Goal: Find specific page/section: Find specific page/section

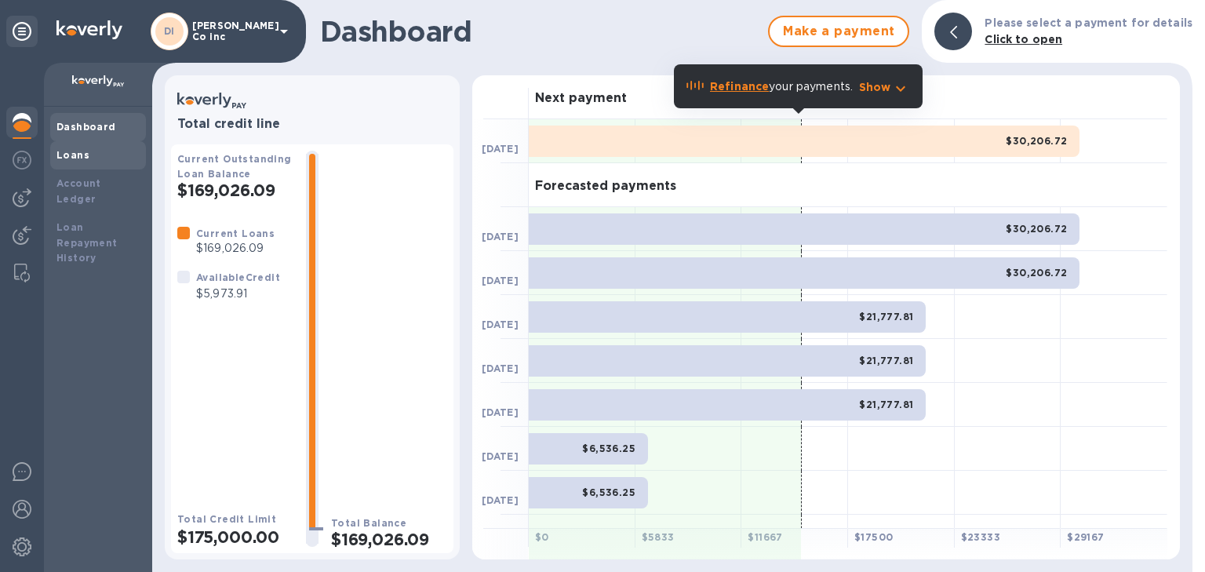
click at [78, 152] on b "Loans" at bounding box center [72, 155] width 33 height 12
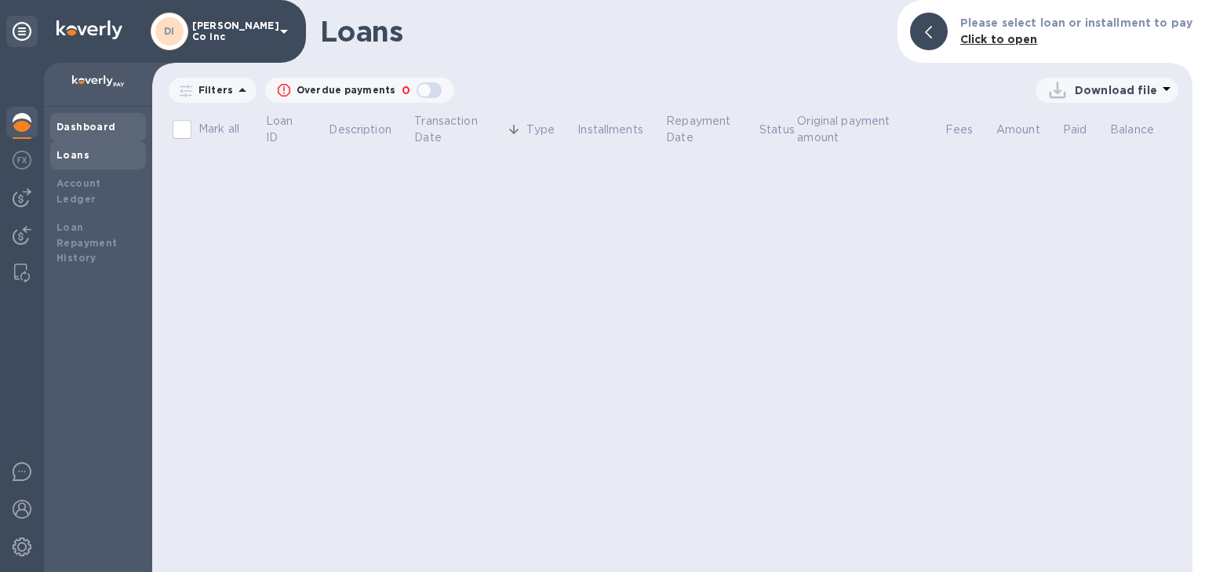
click at [86, 127] on b "Dashboard" at bounding box center [86, 127] width 60 height 12
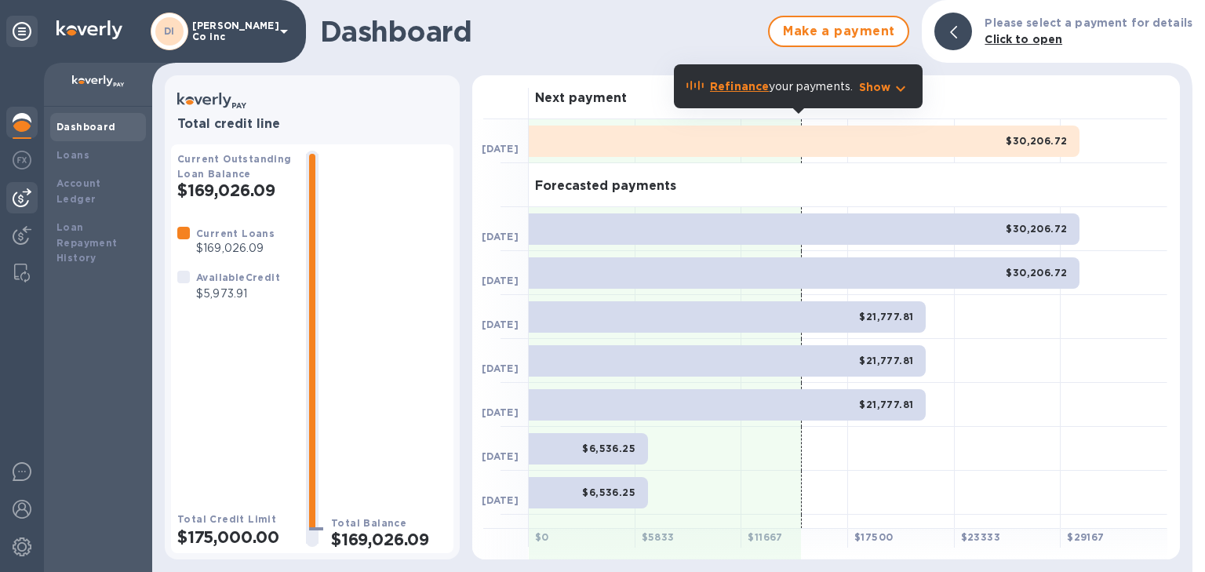
click at [24, 187] on div at bounding box center [21, 197] width 31 height 31
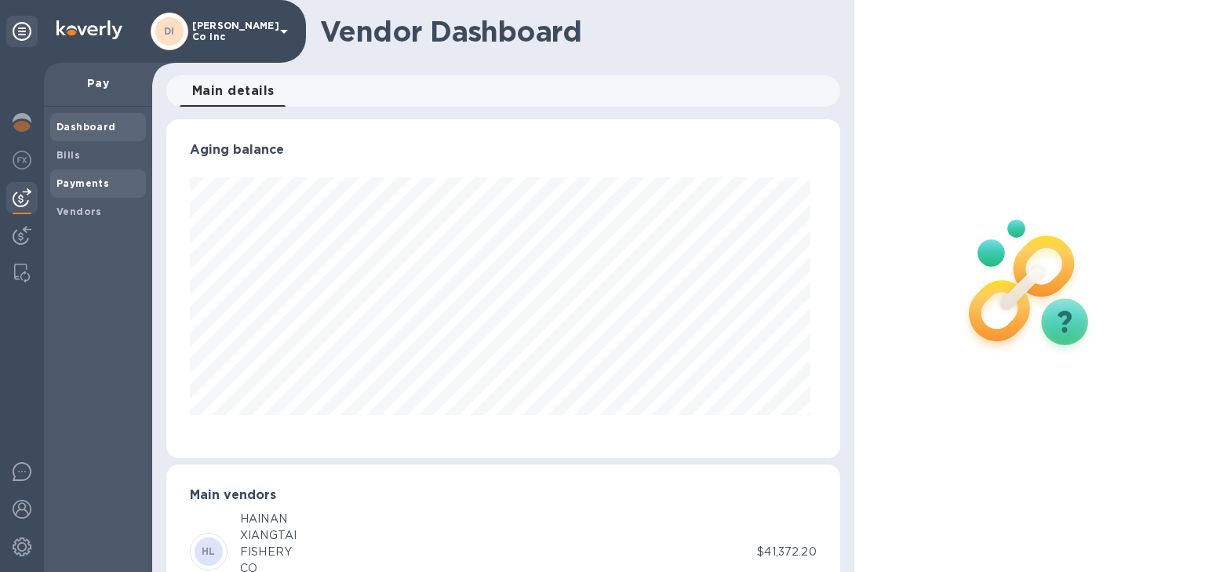
scroll to position [339, 667]
click at [66, 209] on b "Vendors" at bounding box center [78, 211] width 45 height 12
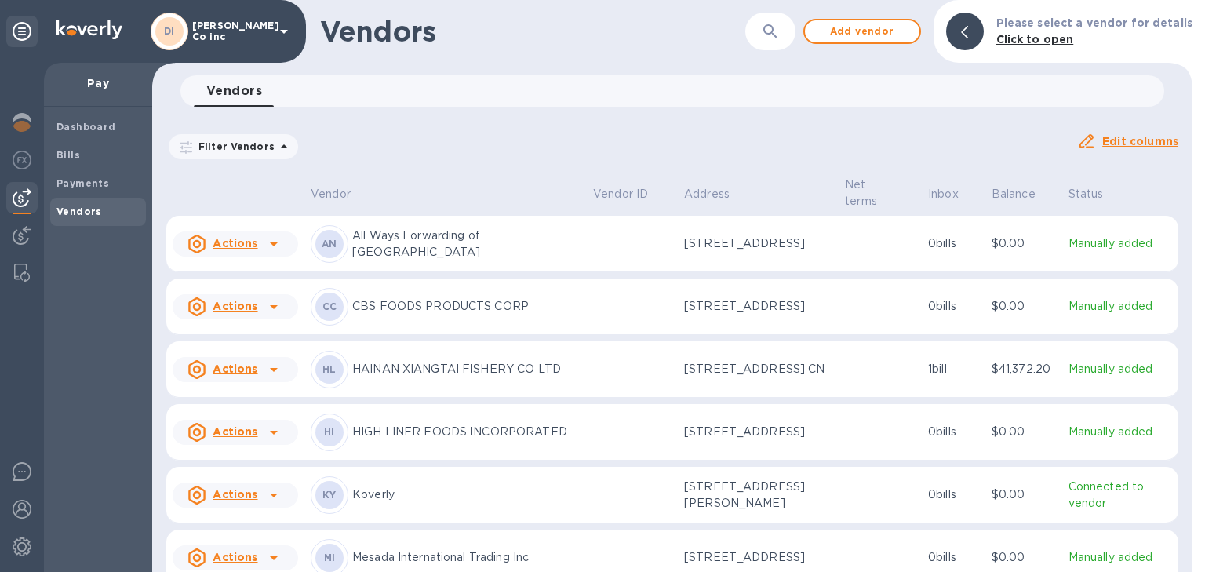
click at [403, 376] on p "HAINAN XIANGTAI FISHERY CO LTD" at bounding box center [466, 369] width 228 height 16
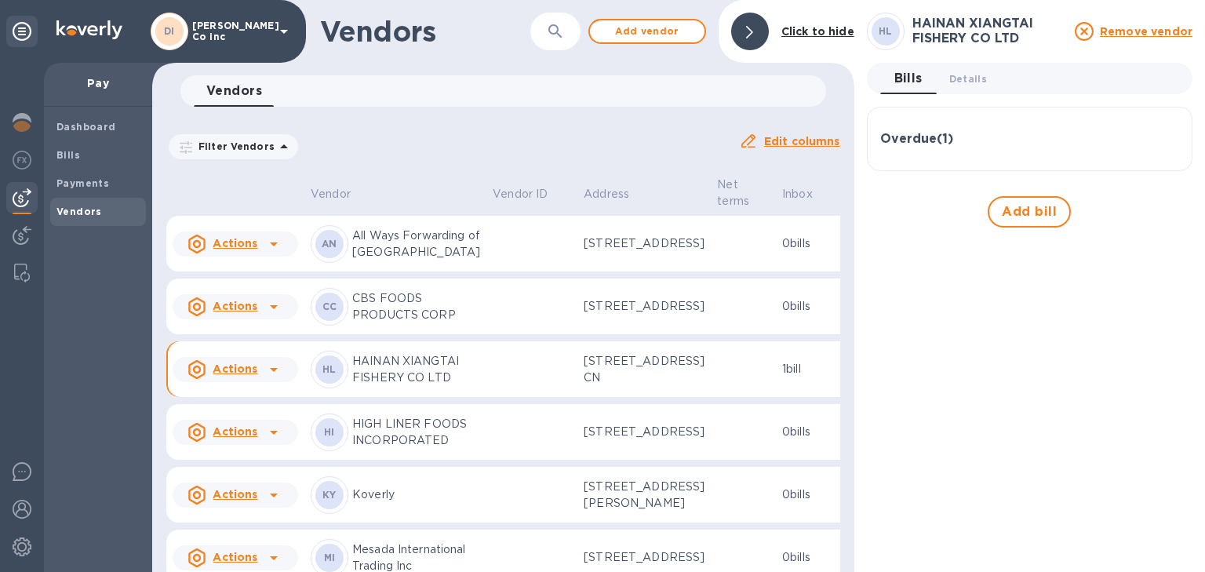
click at [282, 316] on icon at bounding box center [273, 306] width 19 height 19
click at [251, 398] on h3 "Vendor actions" at bounding box center [250, 397] width 155 height 15
click at [486, 335] on td at bounding box center [531, 306] width 91 height 56
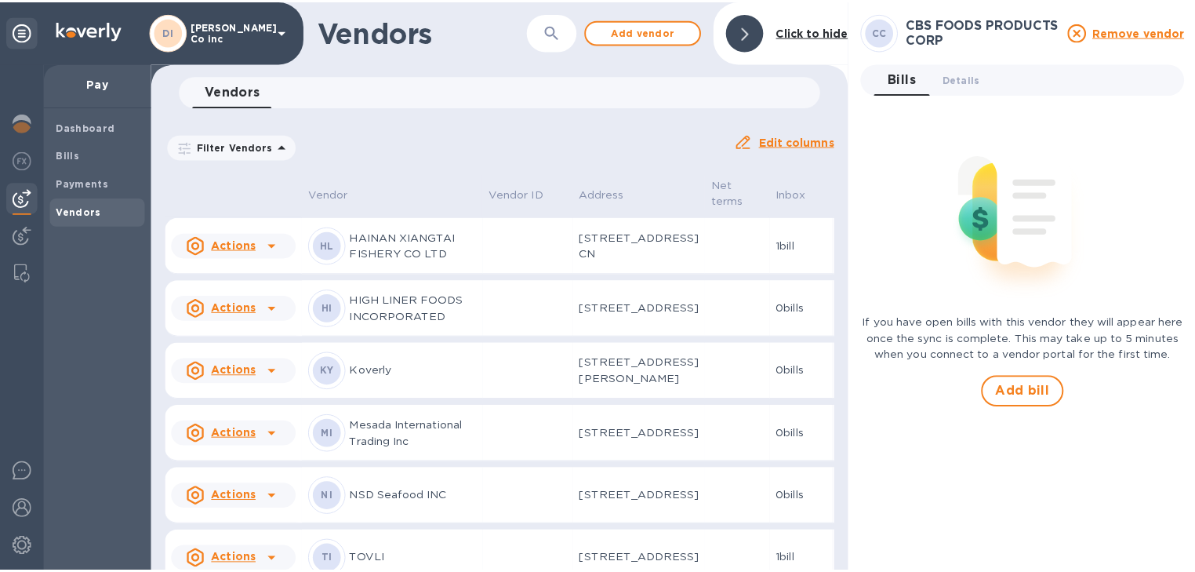
scroll to position [125, 0]
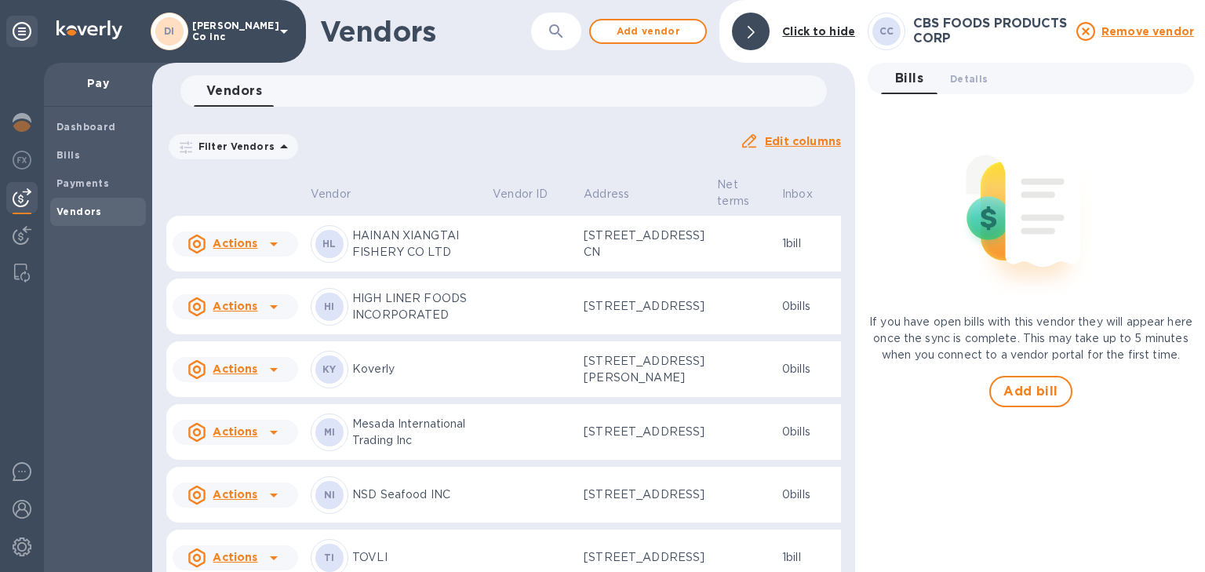
click at [403, 260] on p "HAINAN XIANGTAI FISHERY CO LTD" at bounding box center [416, 243] width 128 height 33
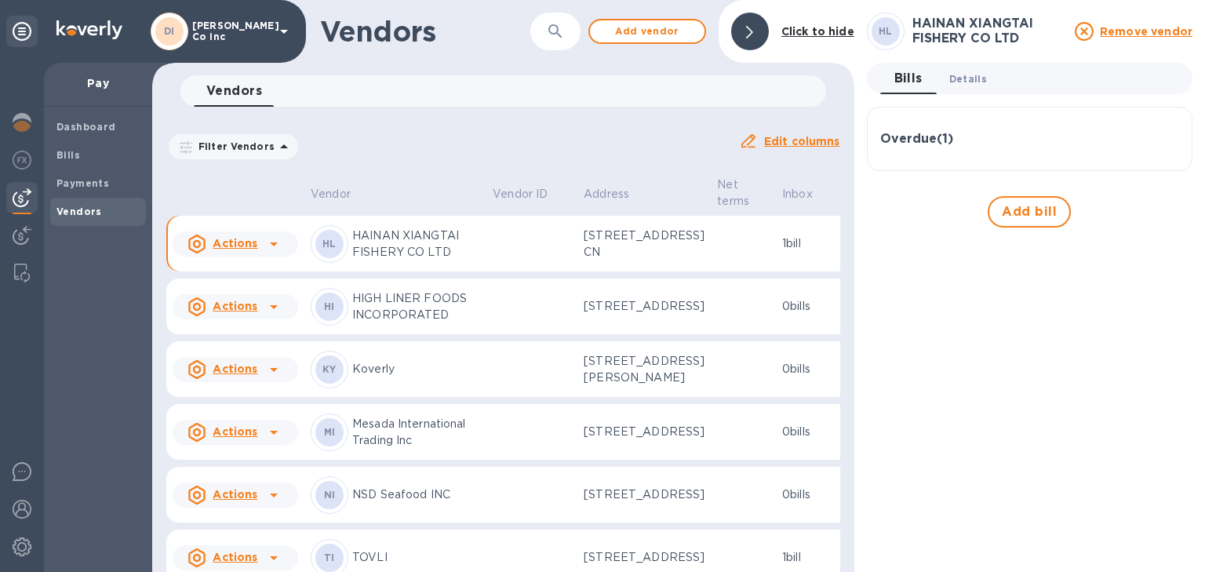
click at [963, 85] on span "Details 0" at bounding box center [968, 79] width 38 height 16
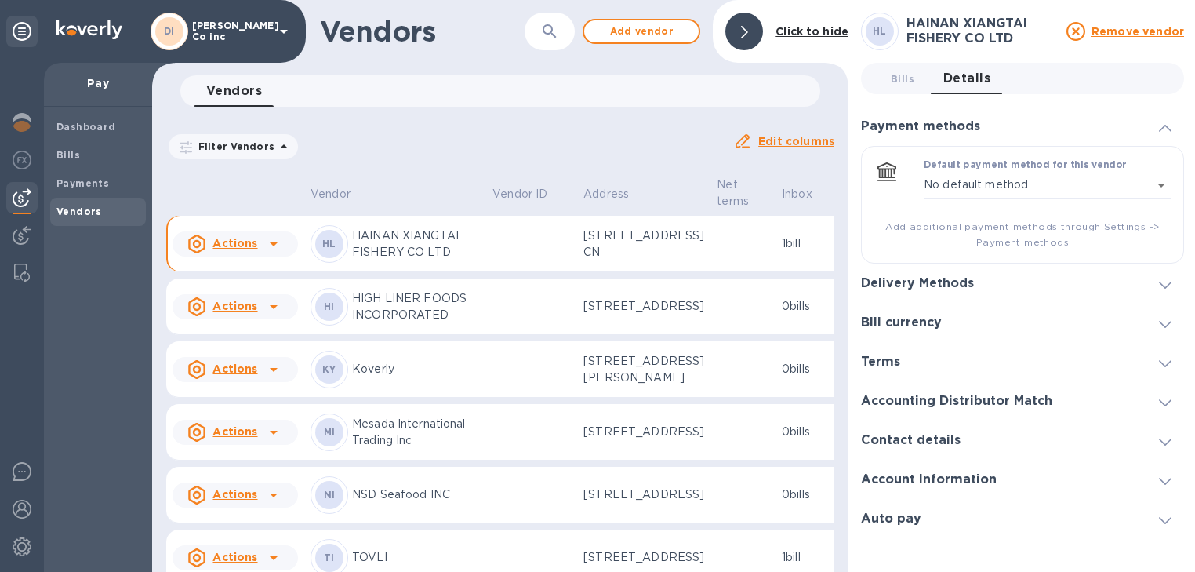
click at [1164, 293] on div "Delivery Methods" at bounding box center [1022, 283] width 323 height 39
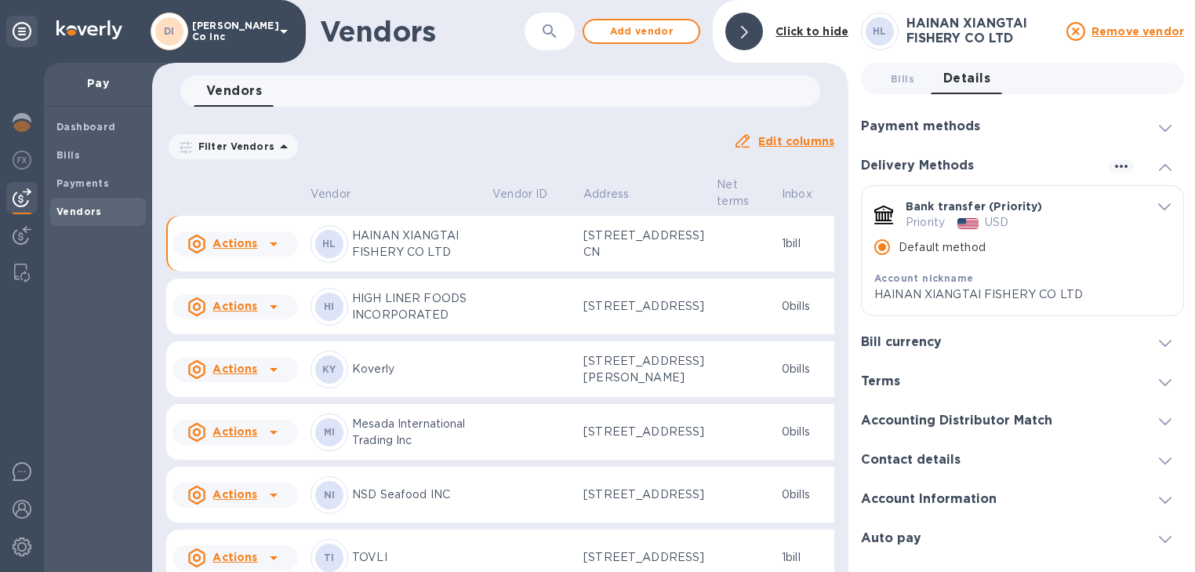
click at [1171, 342] on icon at bounding box center [1165, 343] width 13 height 7
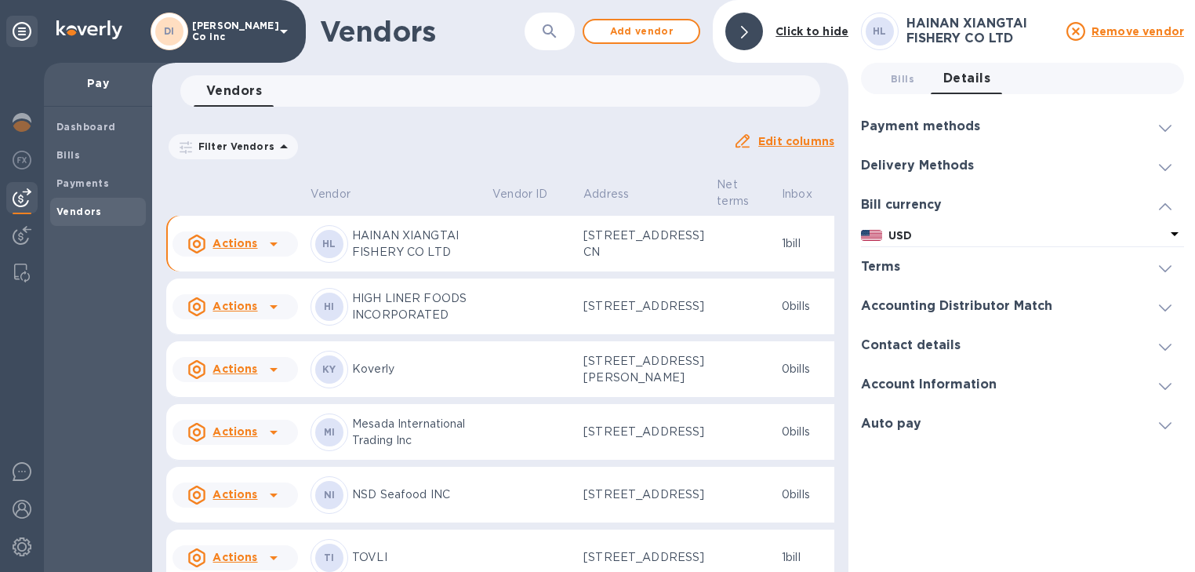
click at [1161, 298] on div at bounding box center [1166, 306] width 38 height 16
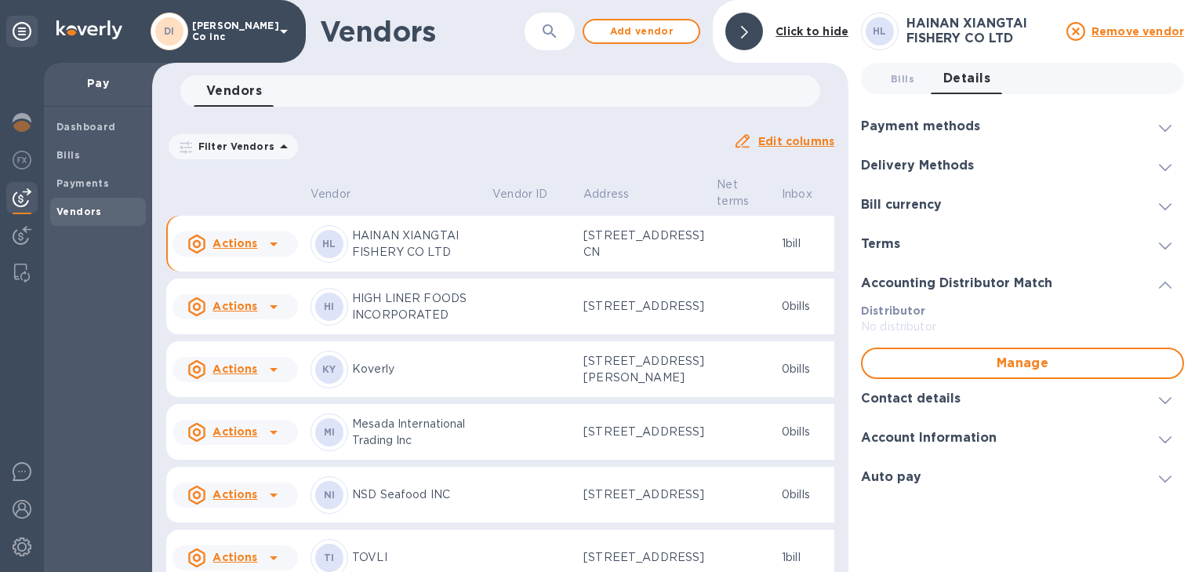
click at [1165, 402] on icon at bounding box center [1165, 400] width 13 height 7
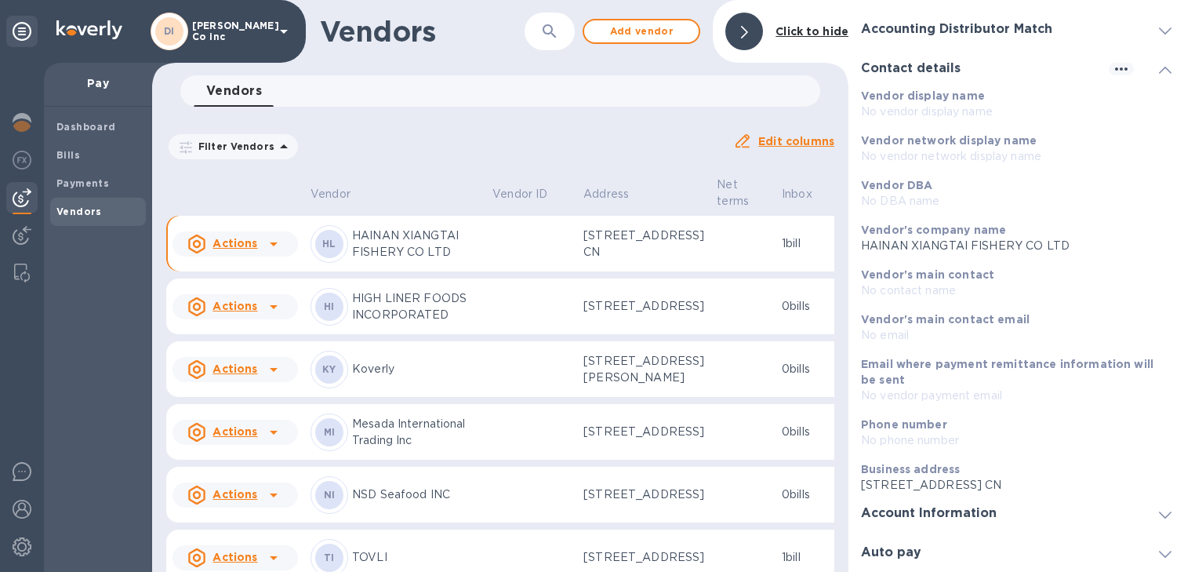
scroll to position [271, 0]
click at [1159, 510] on span at bounding box center [1165, 513] width 13 height 15
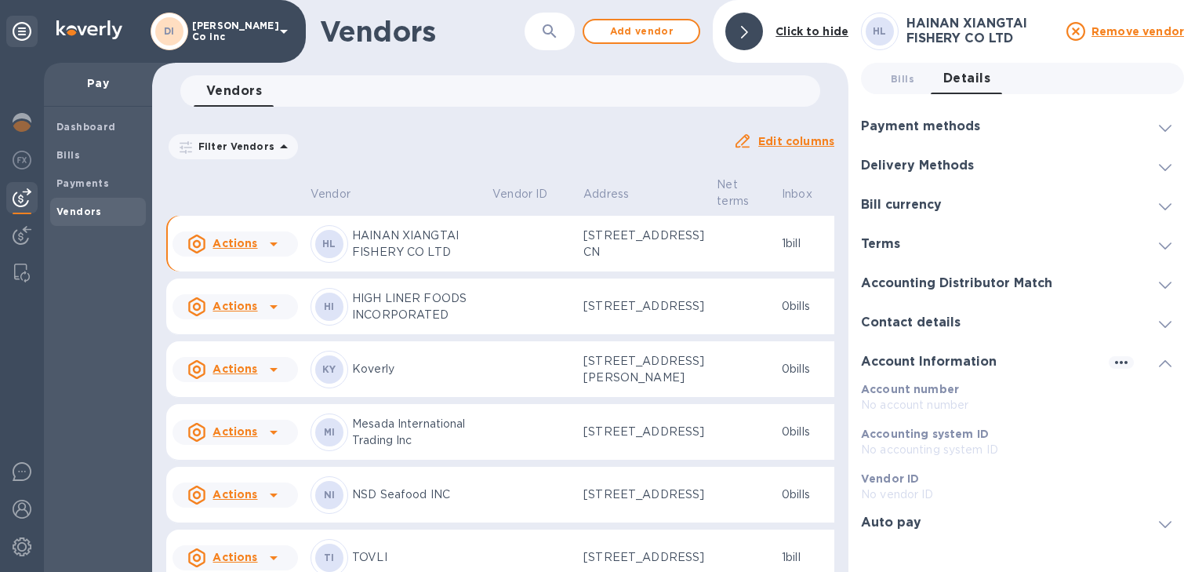
scroll to position [9, 0]
click at [918, 397] on p "No account number" at bounding box center [1022, 405] width 323 height 16
click at [925, 402] on p "No account number" at bounding box center [1022, 405] width 323 height 16
click at [1112, 355] on icon "button" at bounding box center [1121, 362] width 19 height 19
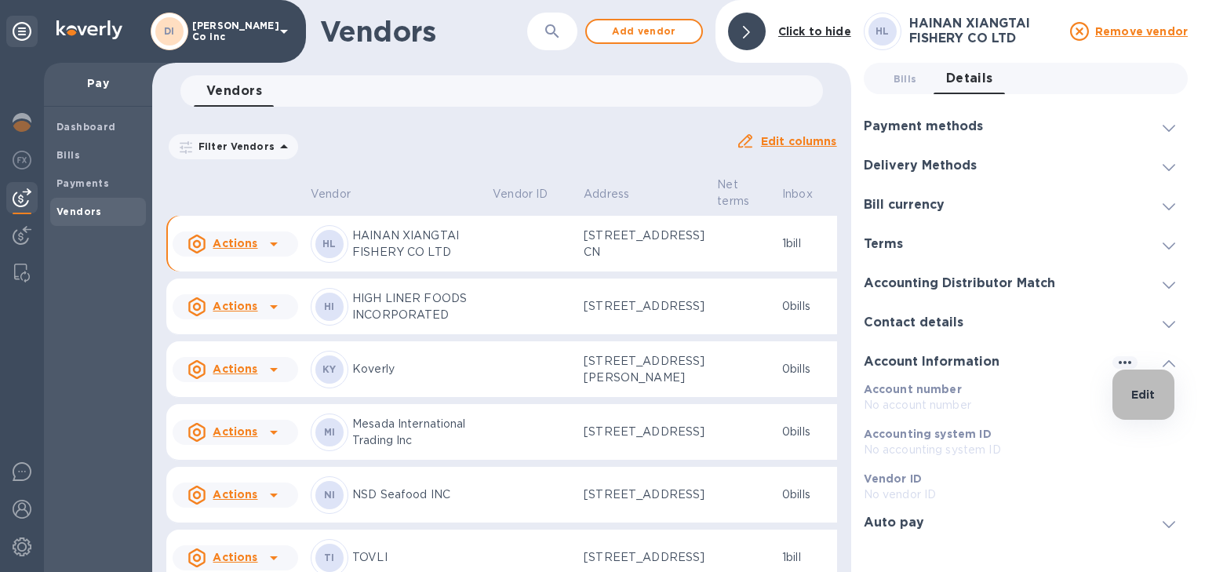
click at [1139, 392] on p "Edit" at bounding box center [1143, 395] width 24 height 16
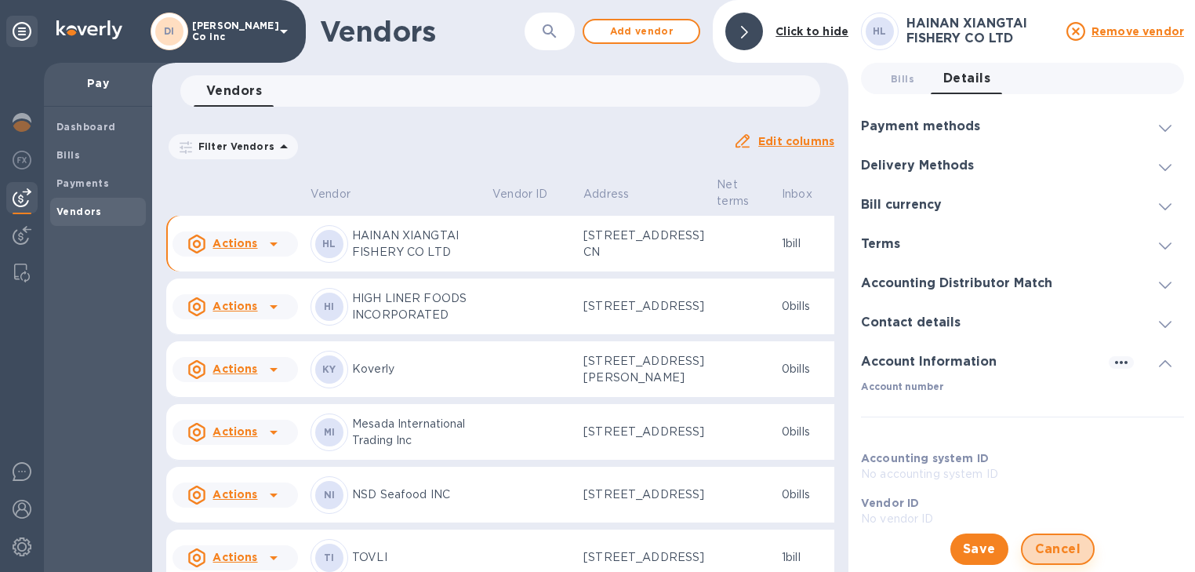
click at [1065, 538] on button "Cancel" at bounding box center [1058, 548] width 75 height 31
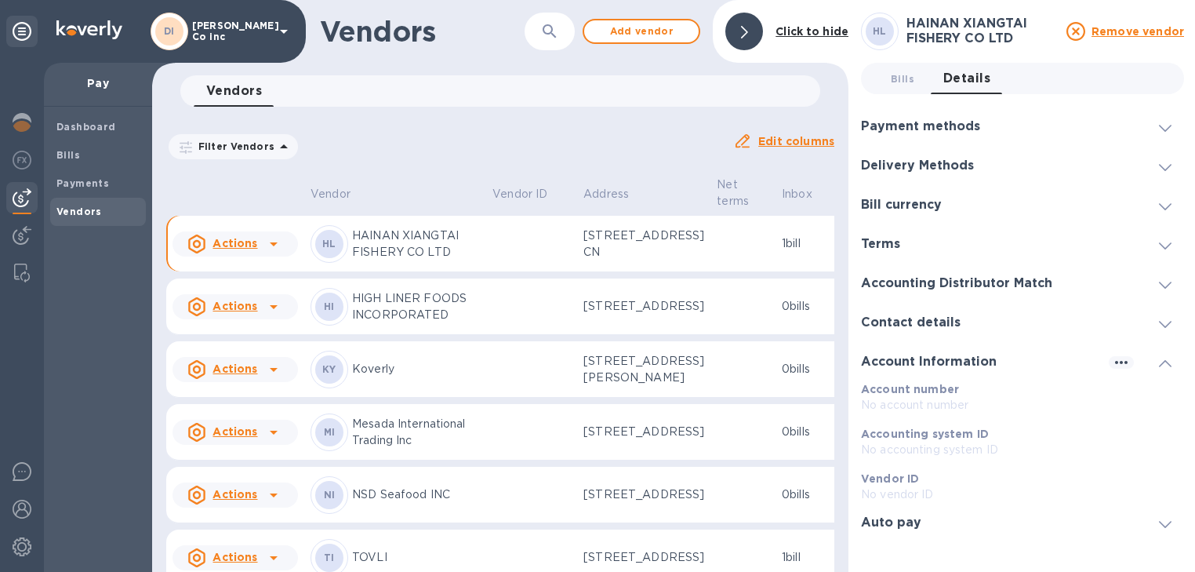
scroll to position [9, 0]
click at [16, 151] on img at bounding box center [22, 160] width 19 height 19
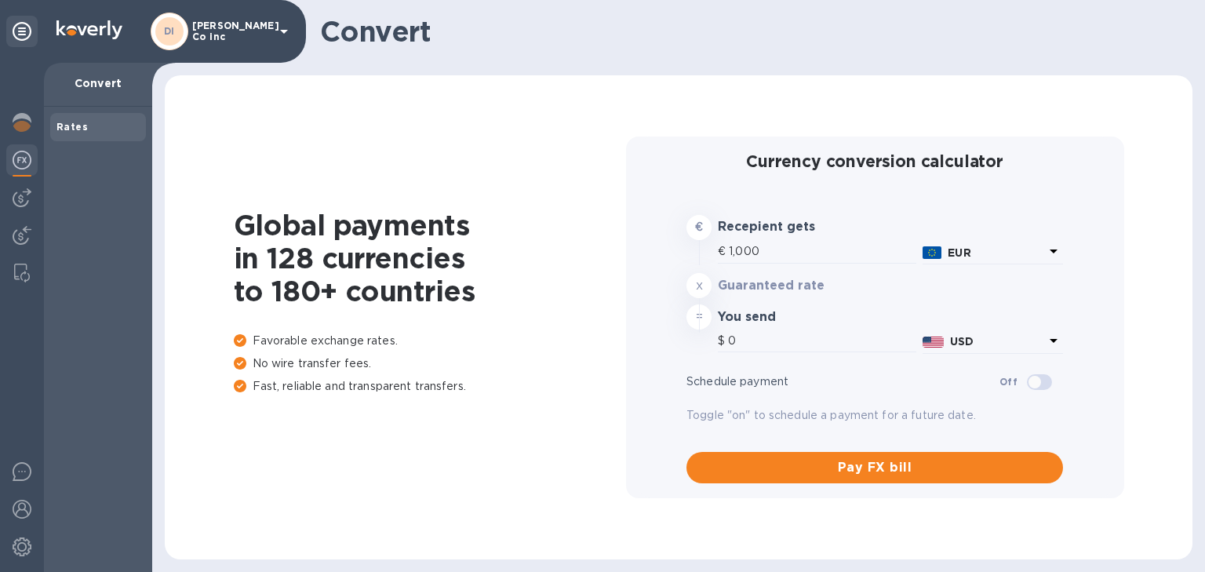
type input "1,171.44"
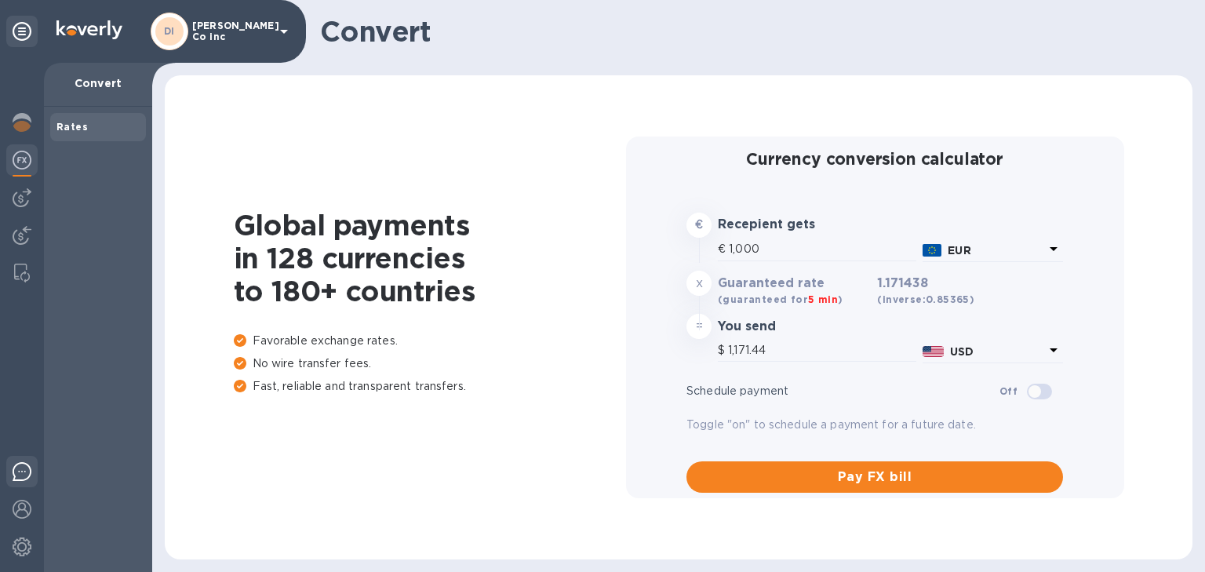
click at [25, 471] on img at bounding box center [22, 471] width 19 height 19
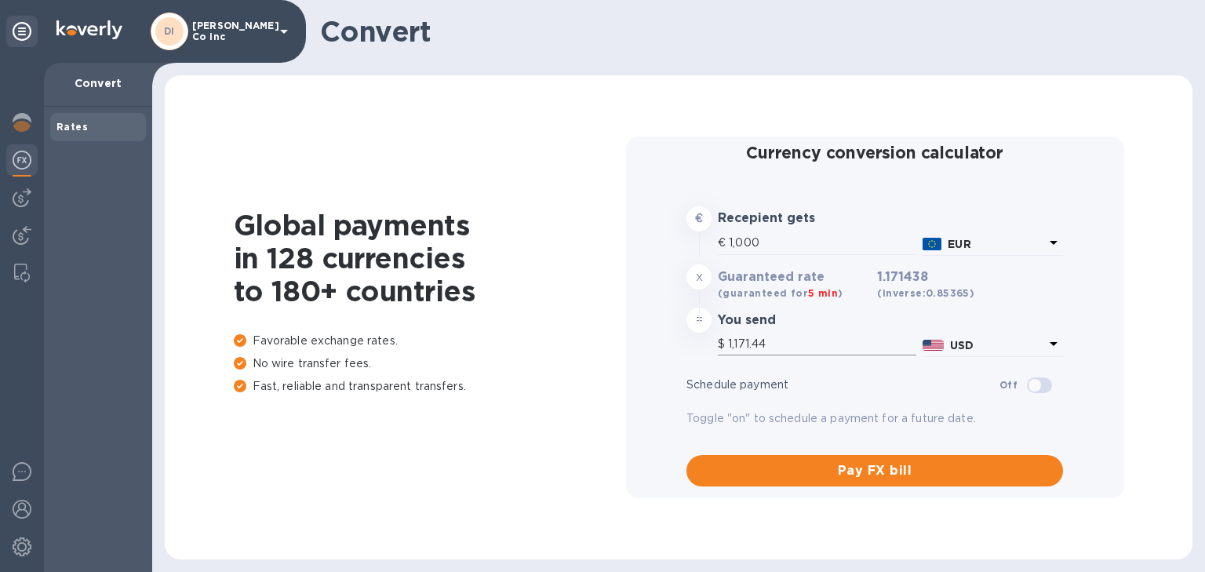
scroll to position [8, 0]
click at [754, 326] on h3 "You send" at bounding box center [794, 319] width 153 height 15
click at [837, 31] on h1 "Convert" at bounding box center [750, 31] width 860 height 33
